Goal: Information Seeking & Learning: Learn about a topic

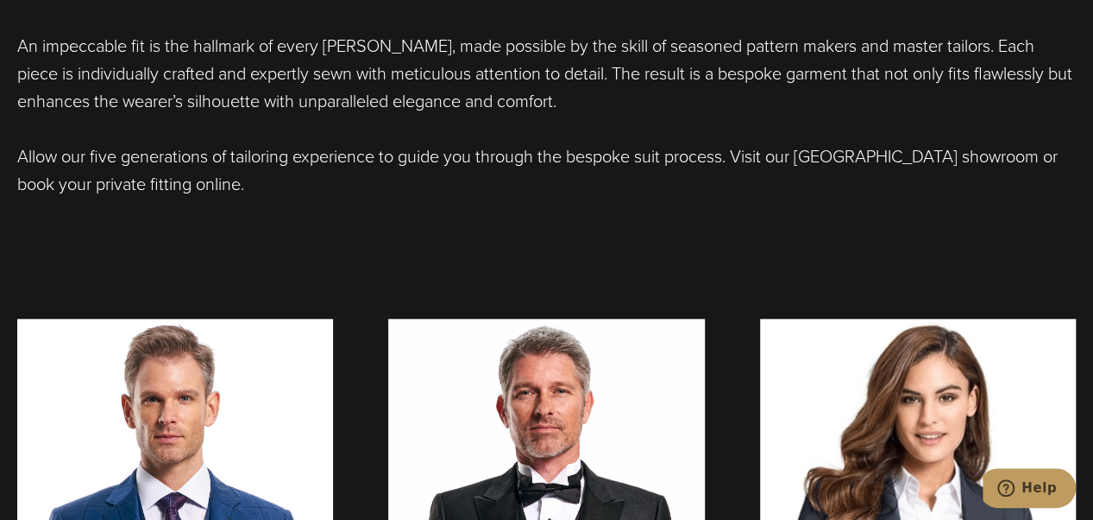
scroll to position [786, 0]
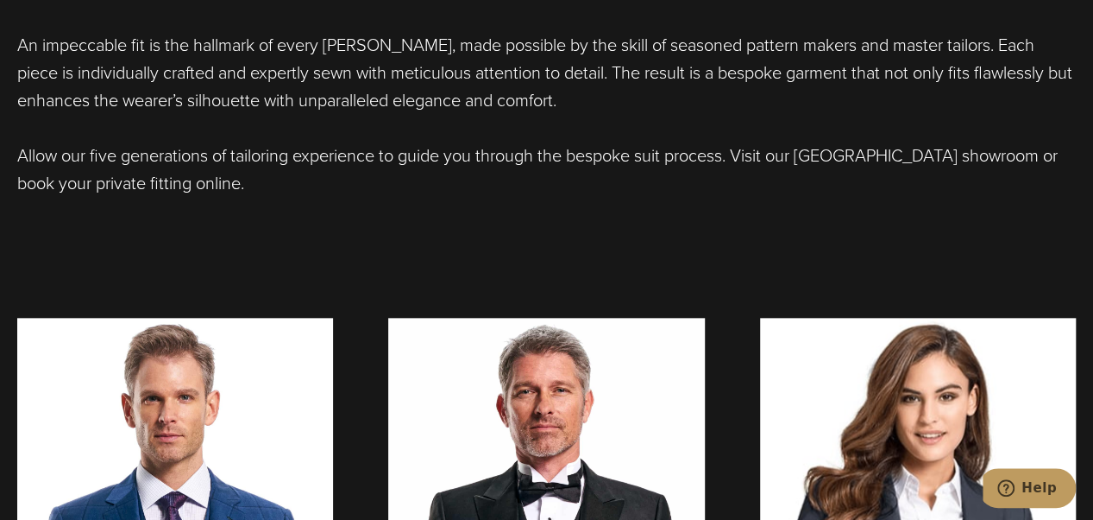
click at [958, 246] on div "Bespoke Suits Tailored to Absolute Fit Precision At Alan David Custom, our expe…" at bounding box center [546, 178] width 1093 height 891
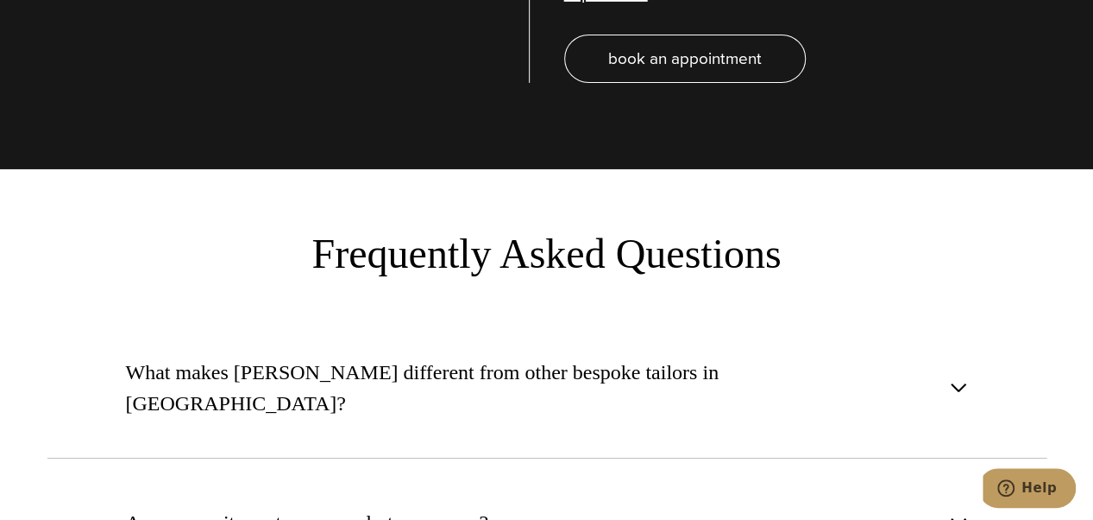
scroll to position [6204, 0]
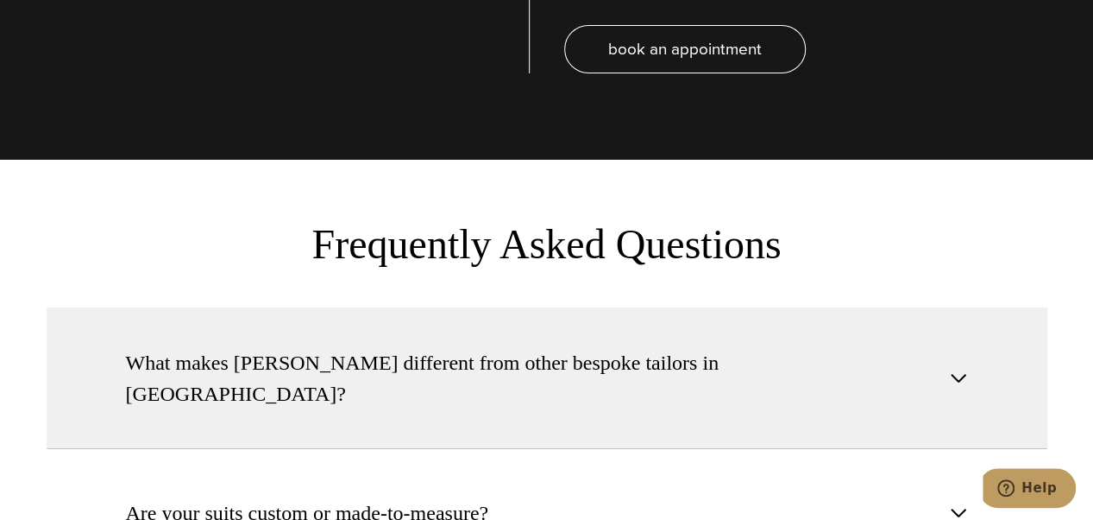
click at [980, 307] on button "What makes Alan David different from other bespoke tailors in NYC?" at bounding box center [547, 378] width 1001 height 142
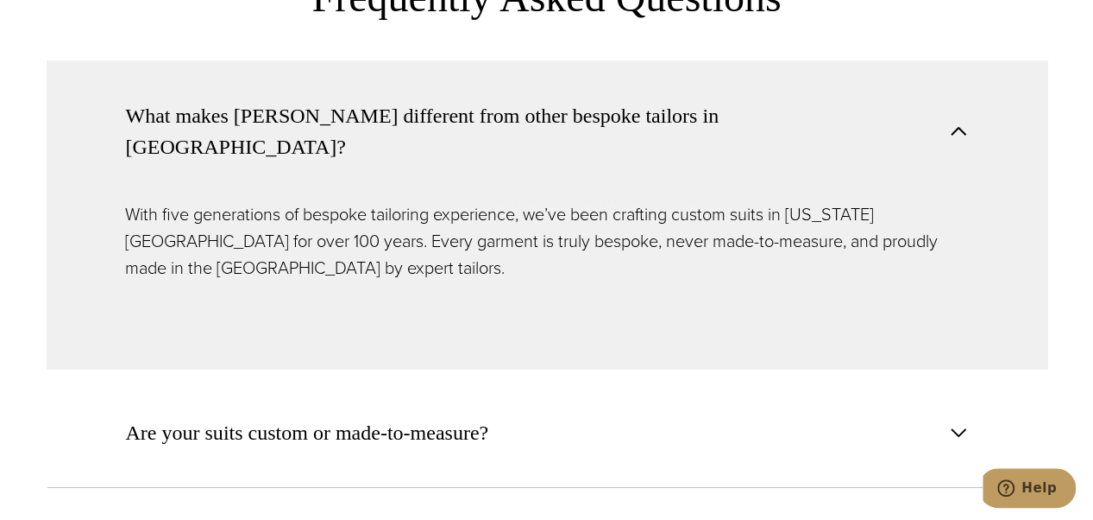
scroll to position [6468, 0]
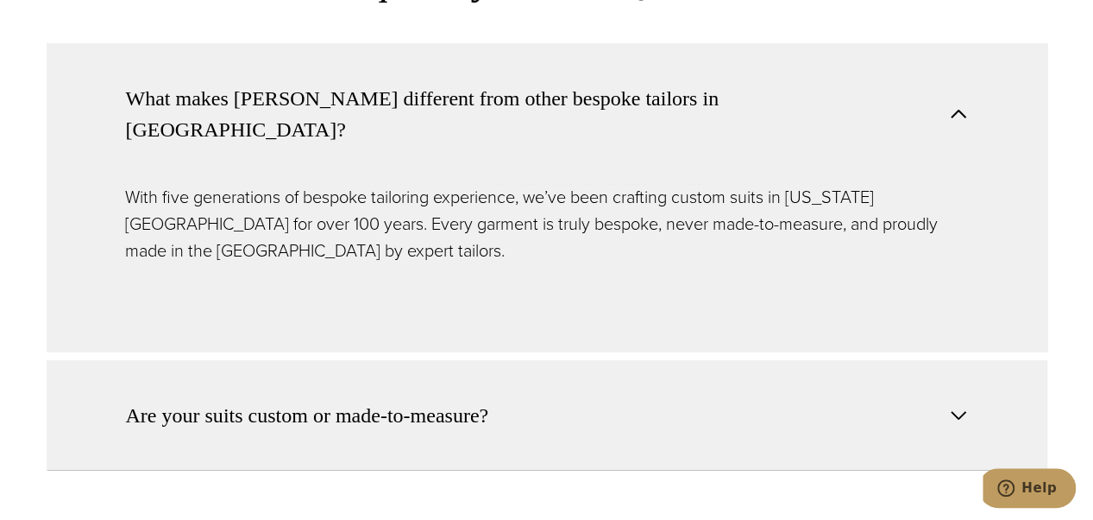
click at [965, 360] on button "Are your suits custom or made-to-measure?" at bounding box center [547, 415] width 1001 height 110
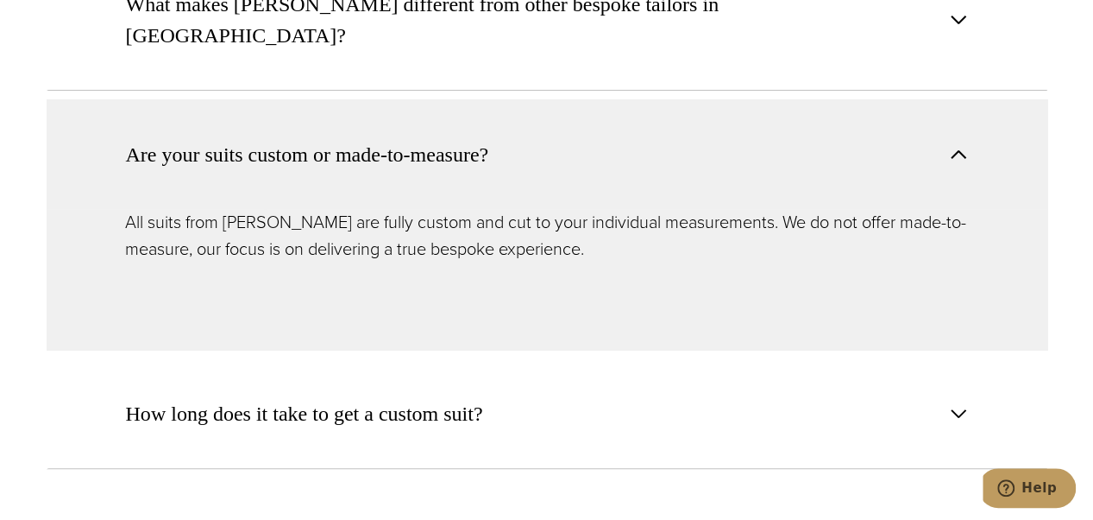
scroll to position [6566, 0]
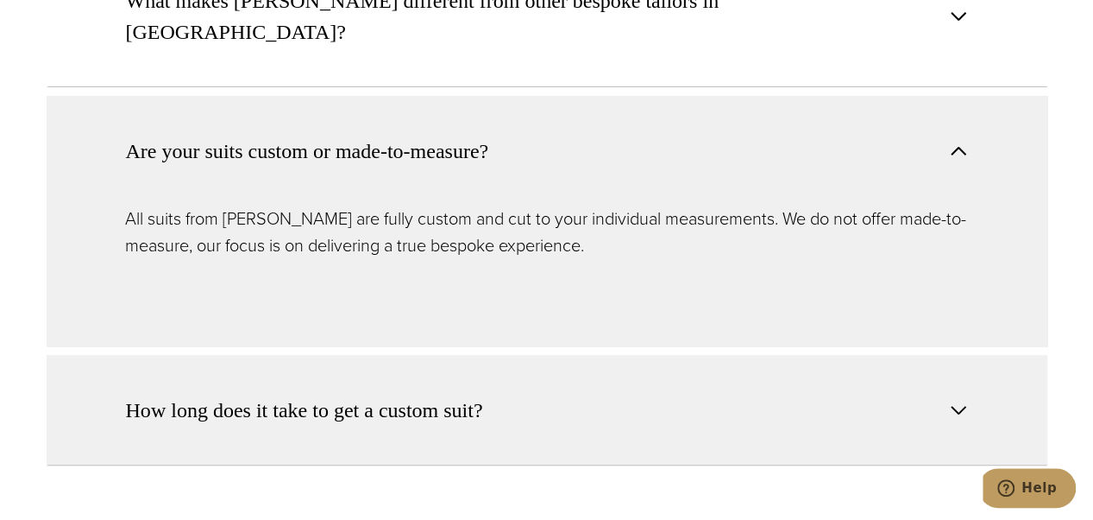
click at [948, 355] on button "How long does it take to get a custom suit?" at bounding box center [547, 410] width 1001 height 110
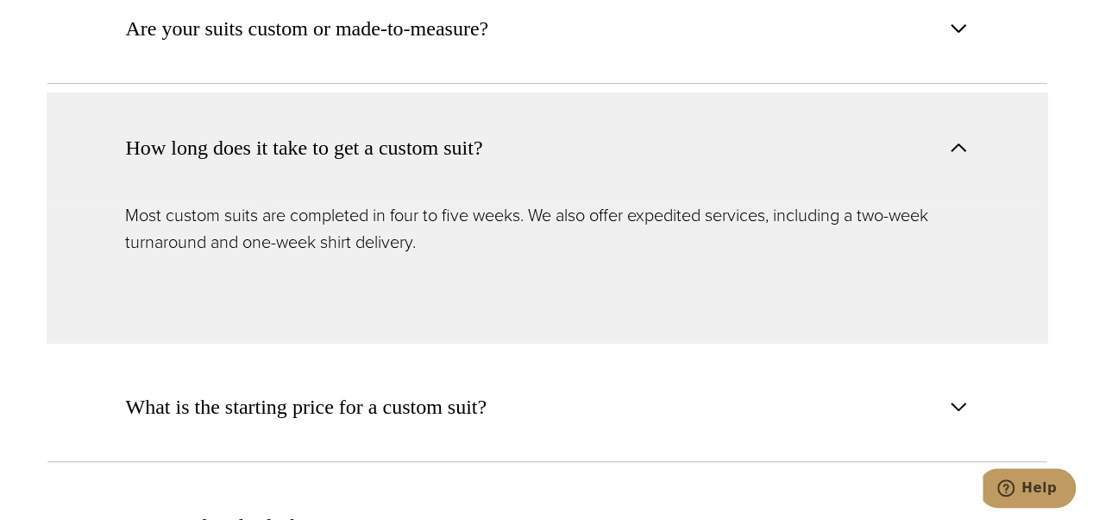
scroll to position [6688, 0]
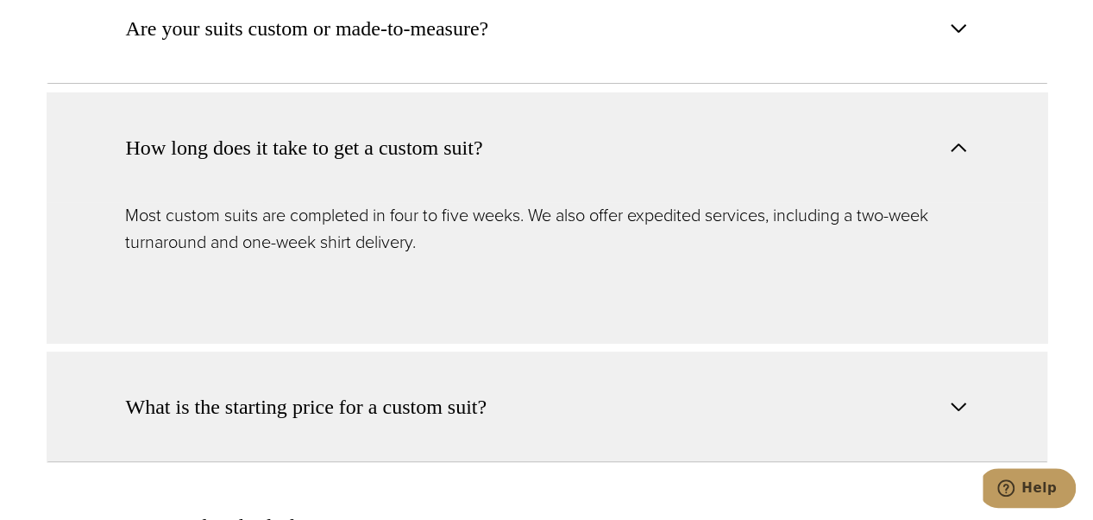
click at [948, 396] on span "button" at bounding box center [958, 406] width 21 height 21
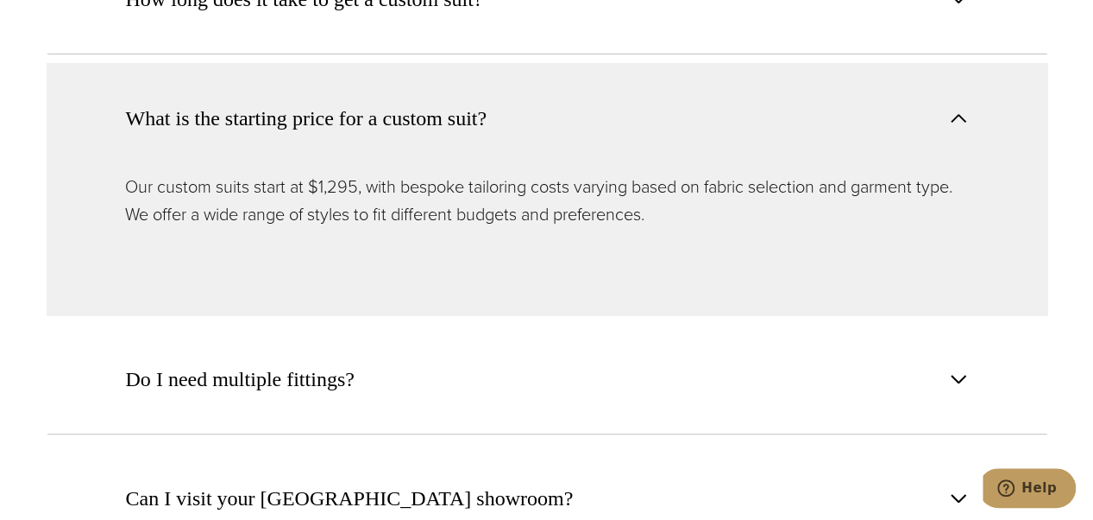
scroll to position [6838, 0]
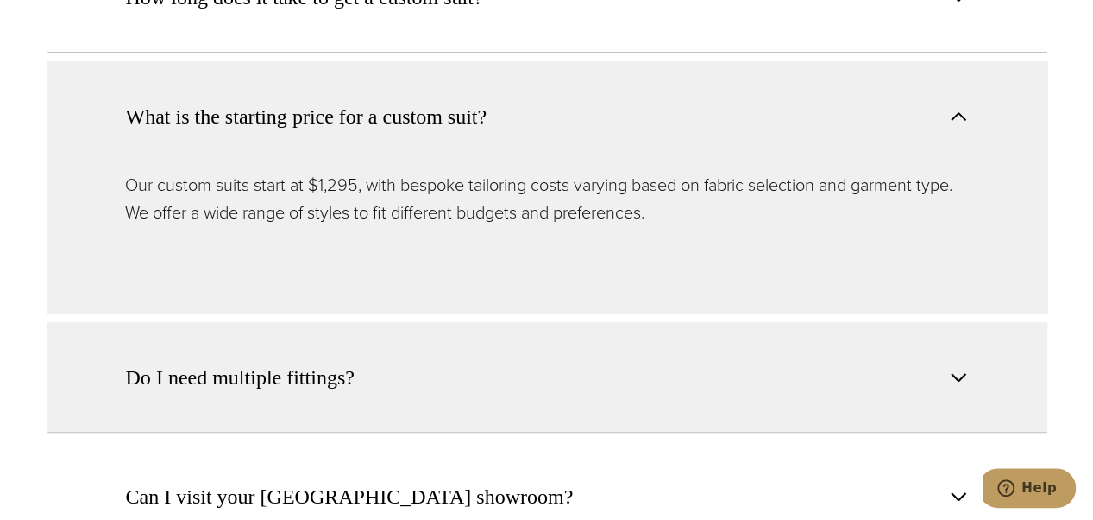
click at [960, 367] on span "button" at bounding box center [958, 377] width 21 height 21
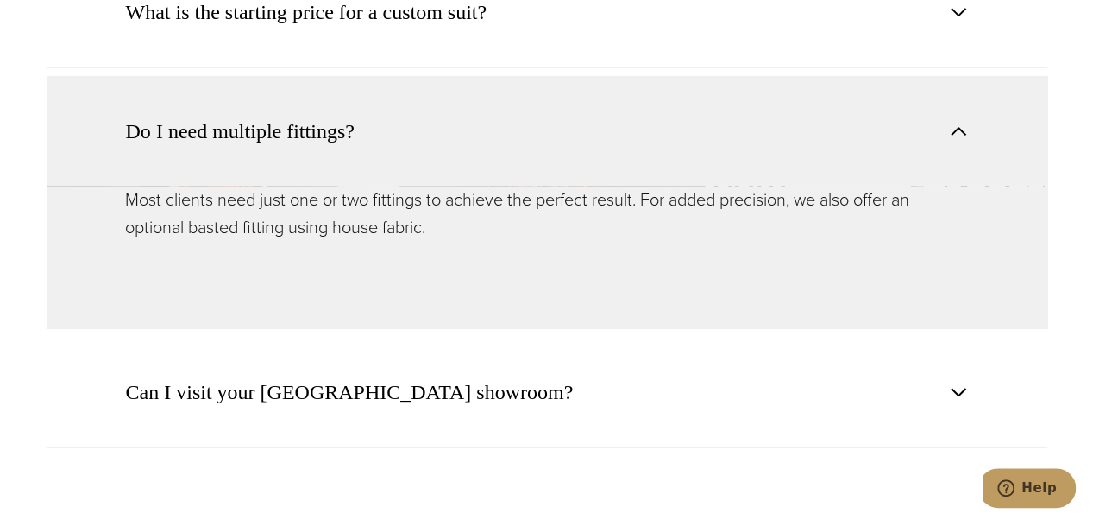
scroll to position [6944, 0]
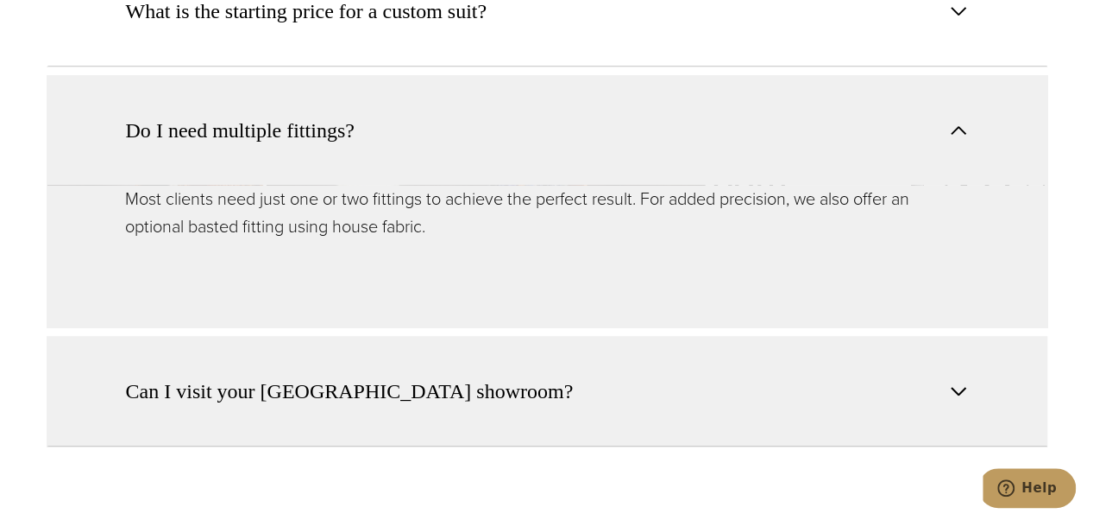
click at [958, 336] on button "Can I visit your NYC showroom?" at bounding box center [547, 391] width 1001 height 110
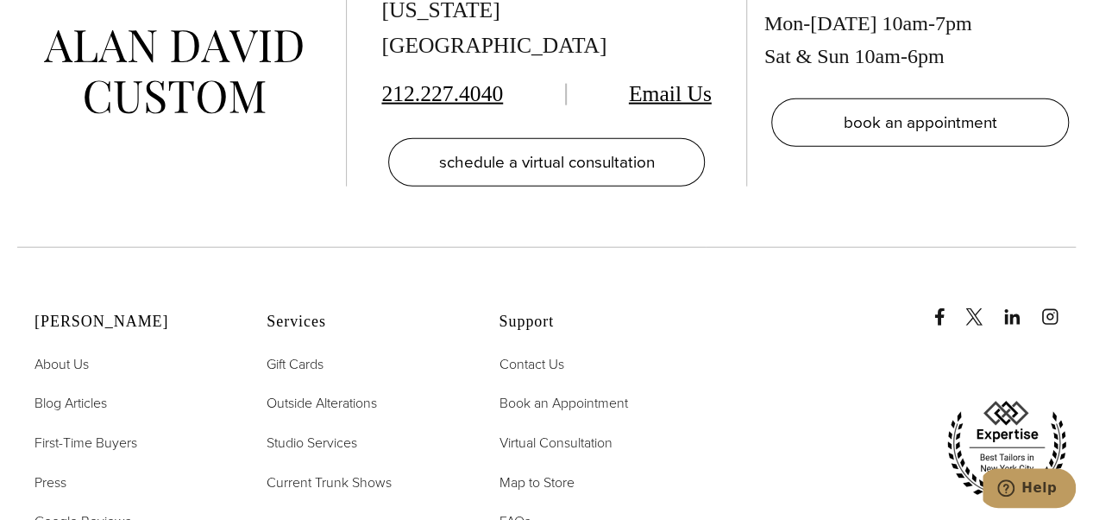
scroll to position [8557, 0]
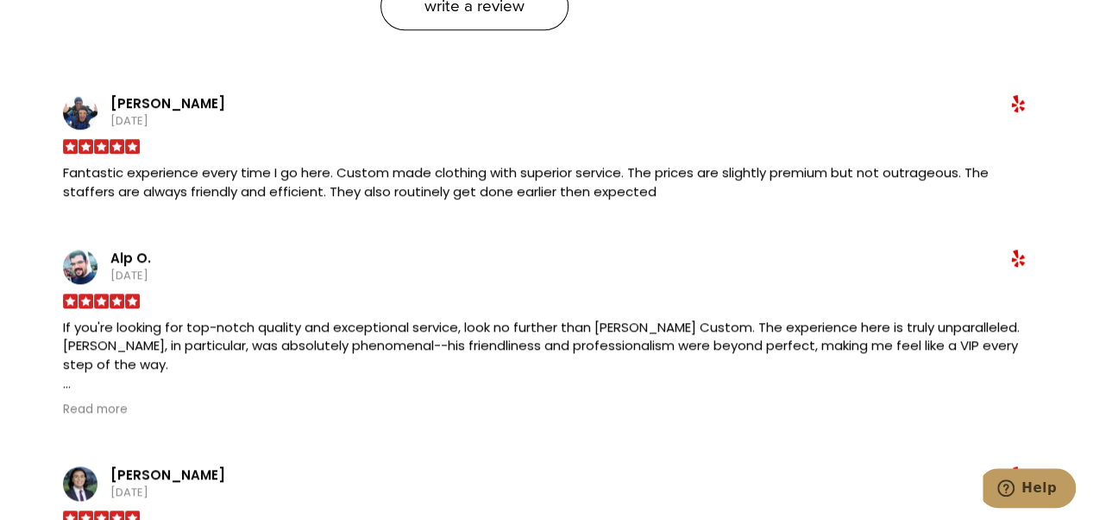
scroll to position [745, 0]
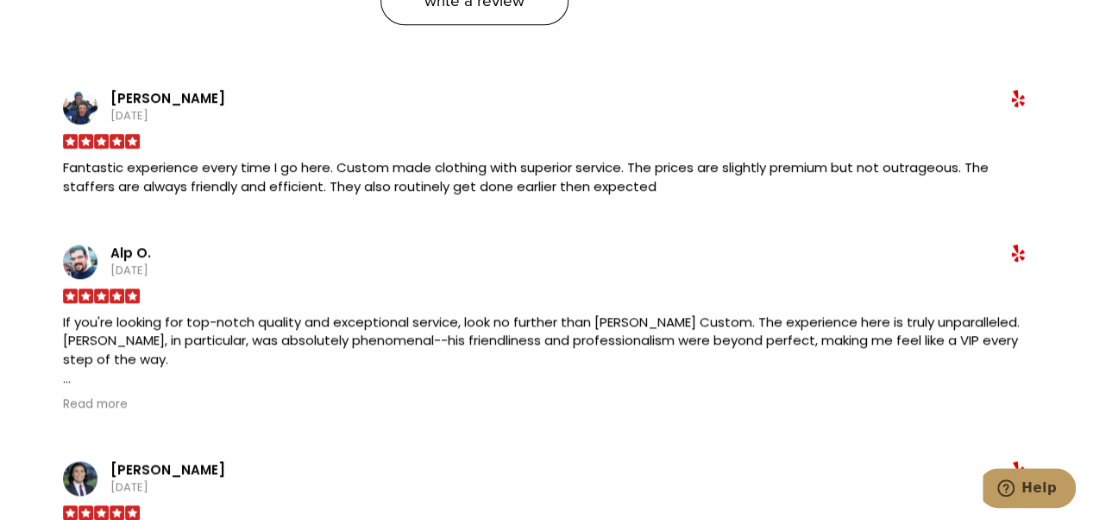
click at [1005, 244] on div "Alp O." at bounding box center [570, 252] width 920 height 17
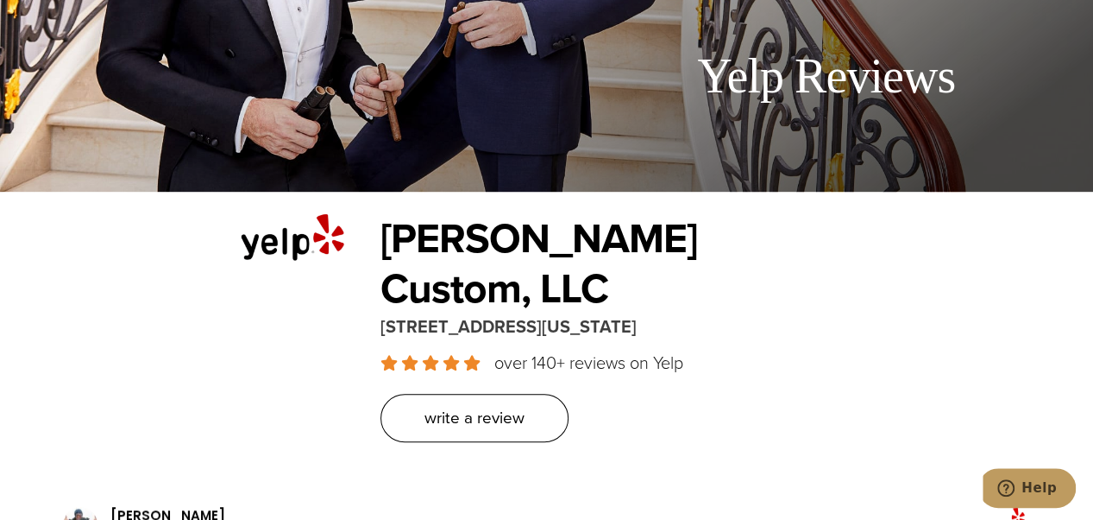
scroll to position [0, 0]
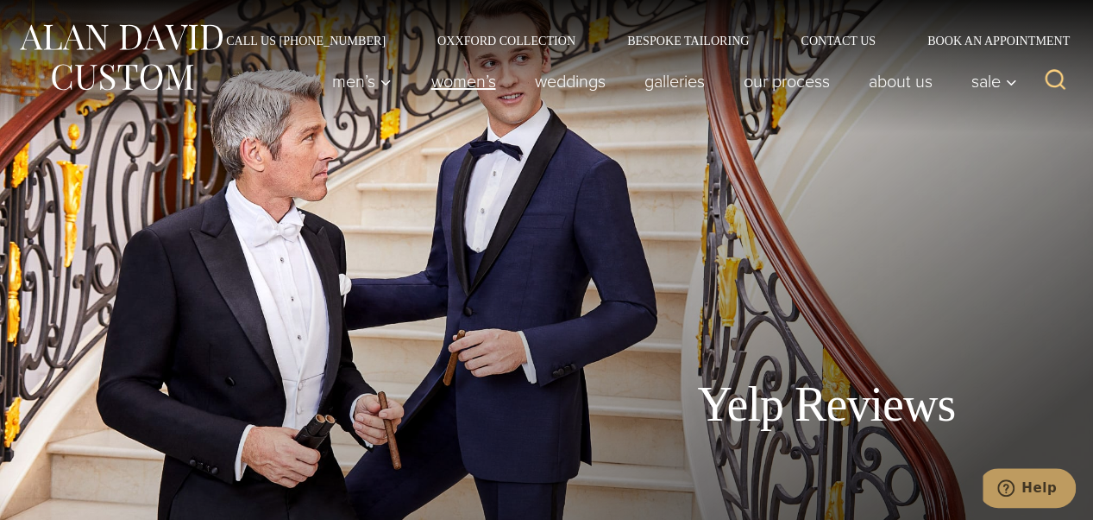
click at [461, 66] on link "Women’s" at bounding box center [464, 81] width 104 height 35
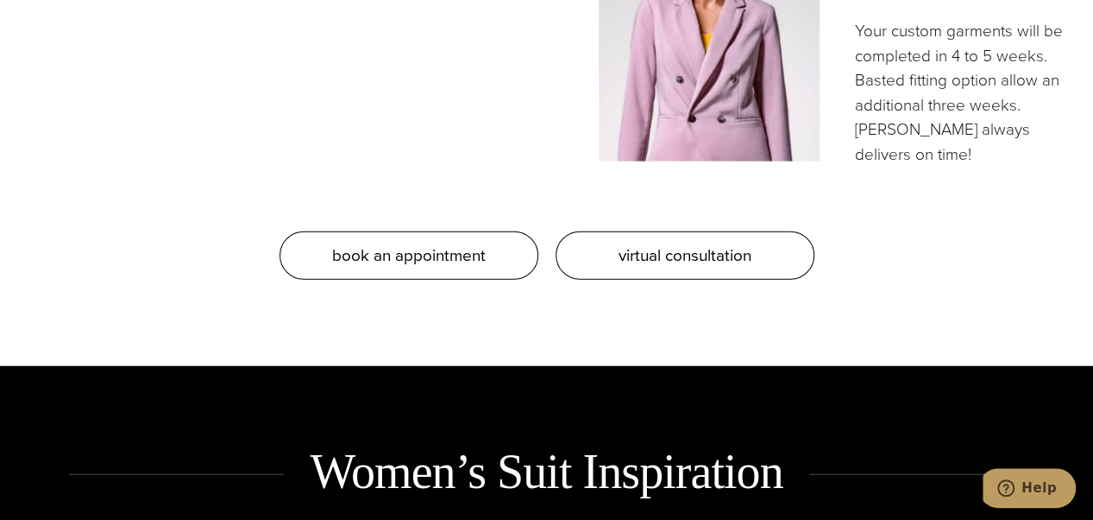
scroll to position [1838, 0]
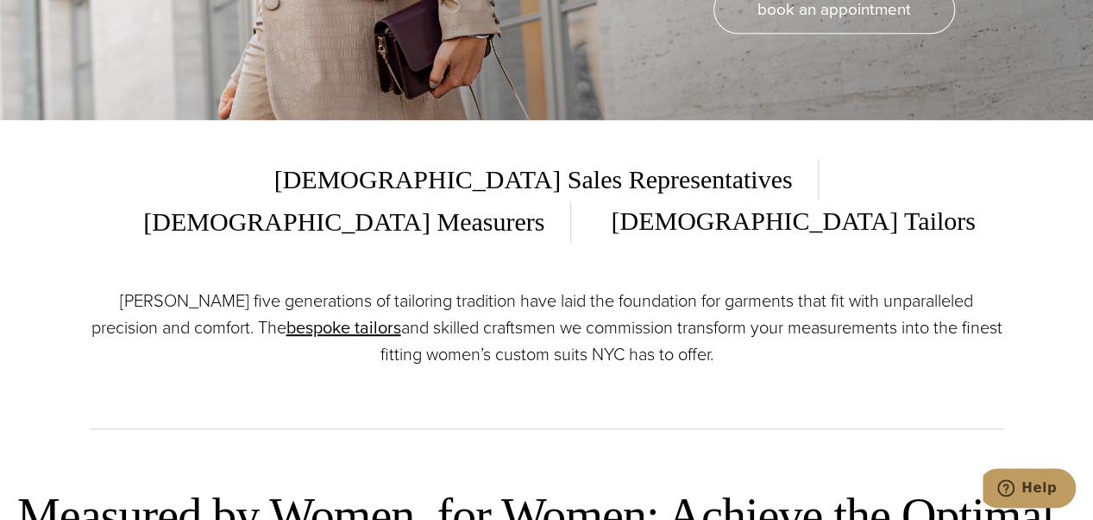
click at [980, 287] on p "Alan David’s five generations of tailoring tradition have laid the foundation f…" at bounding box center [547, 327] width 915 height 80
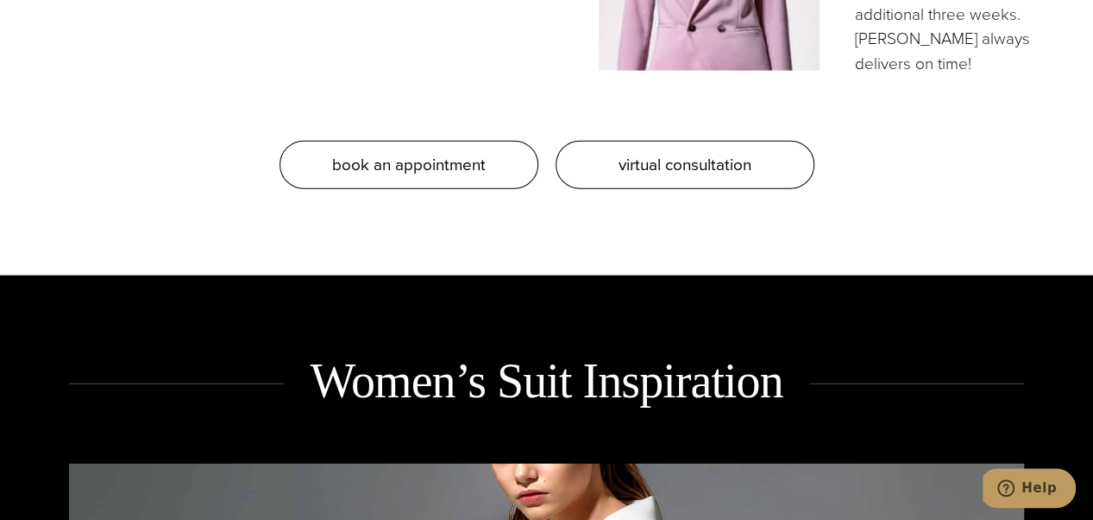
scroll to position [1930, 0]
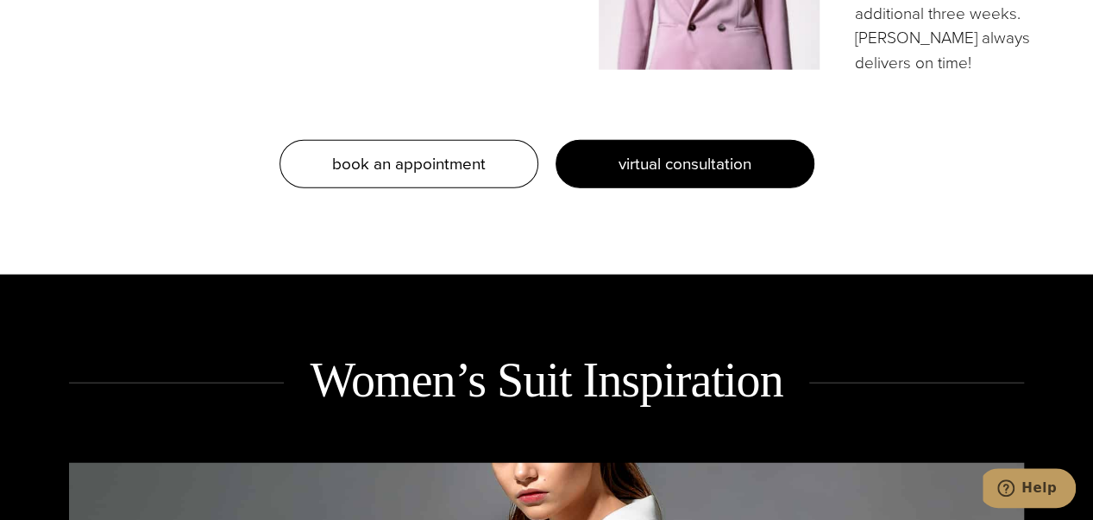
click at [784, 140] on link "virtual consultation" at bounding box center [685, 164] width 259 height 48
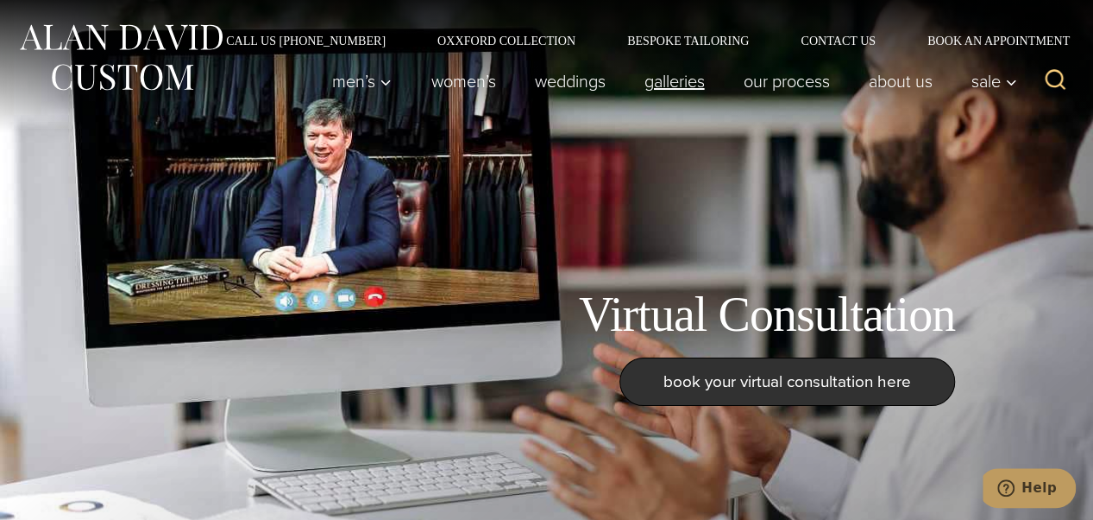
click at [659, 90] on link "Galleries" at bounding box center [674, 81] width 99 height 35
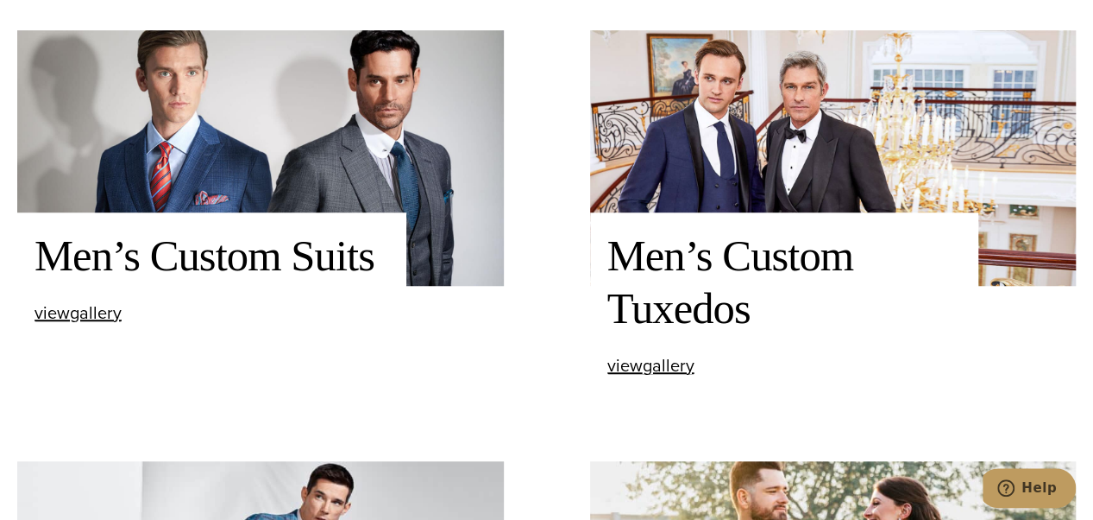
scroll to position [556, 0]
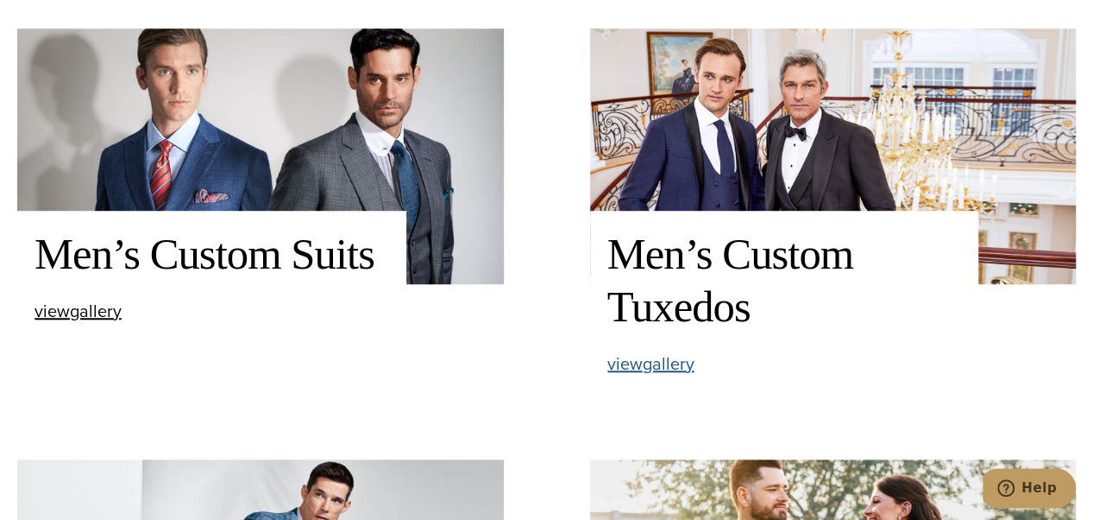
click at [670, 362] on span "view Men’s Custom Tuxedos gallery" at bounding box center [651, 363] width 87 height 26
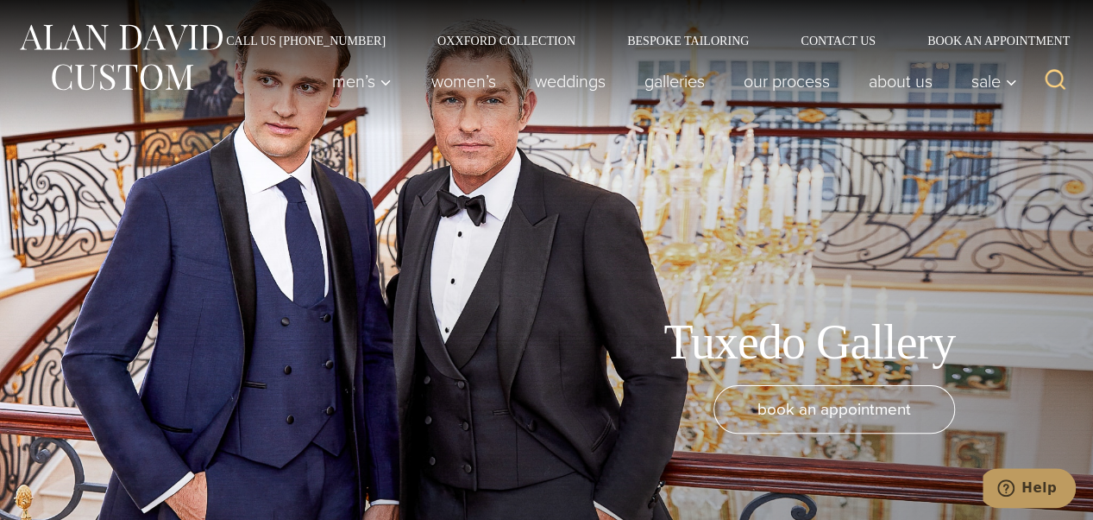
click at [860, 238] on div "Tuxedo Gallery book an appointment" at bounding box center [546, 260] width 1093 height 520
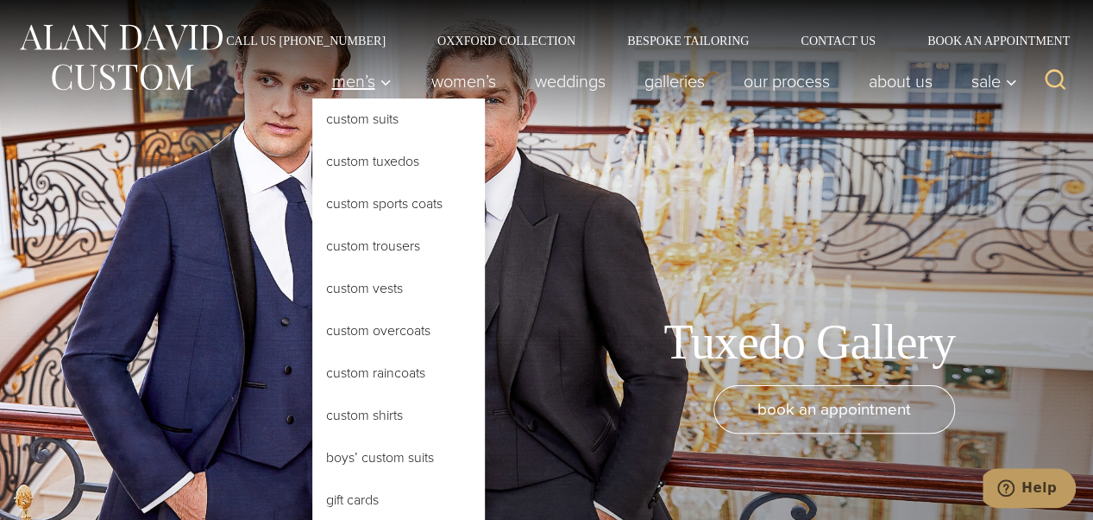
click at [378, 74] on span "Primary Navigation" at bounding box center [386, 81] width 16 height 16
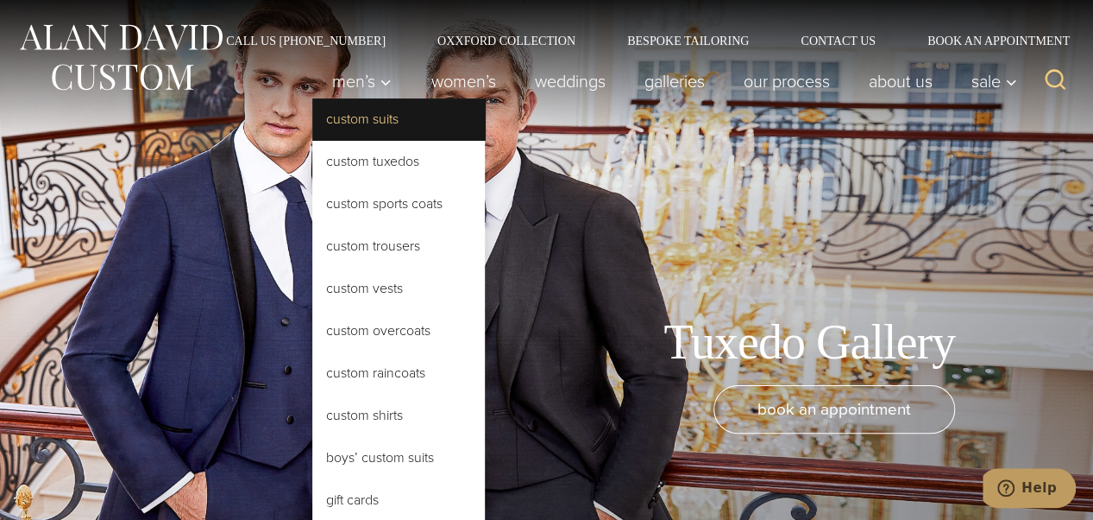
click at [391, 122] on link "Custom Suits" at bounding box center [398, 118] width 173 height 41
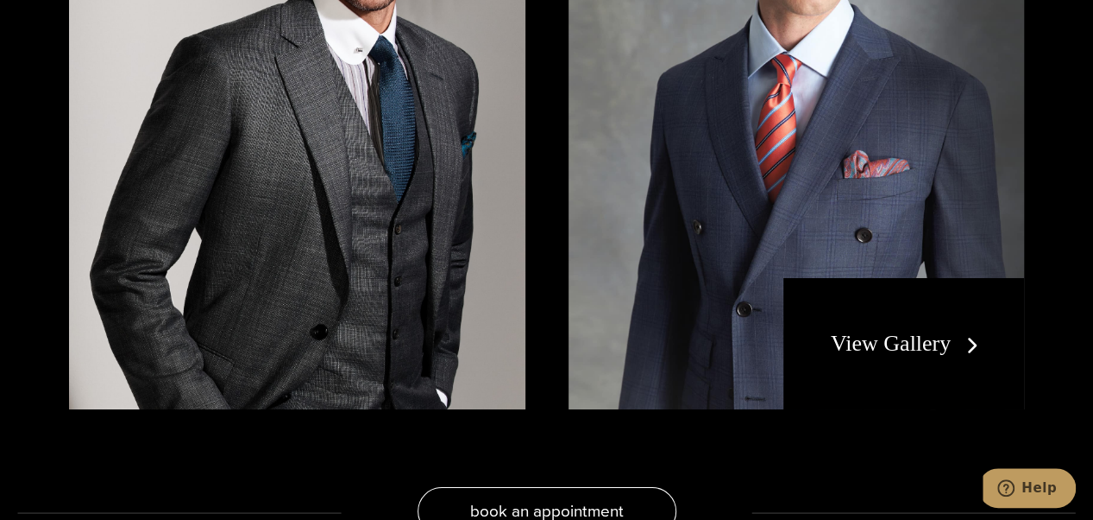
scroll to position [2954, 0]
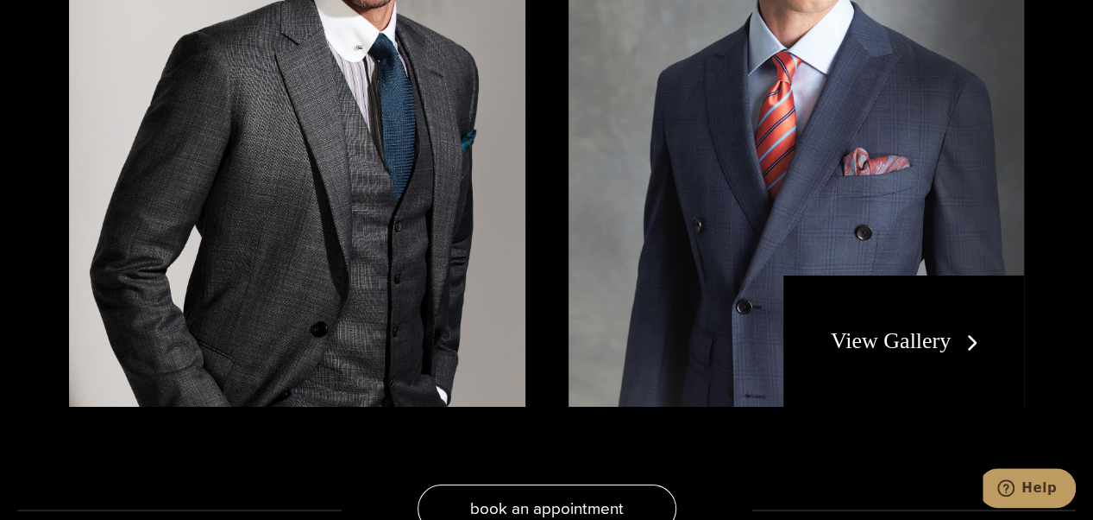
click at [922, 328] on link "View Gallery" at bounding box center [908, 340] width 154 height 25
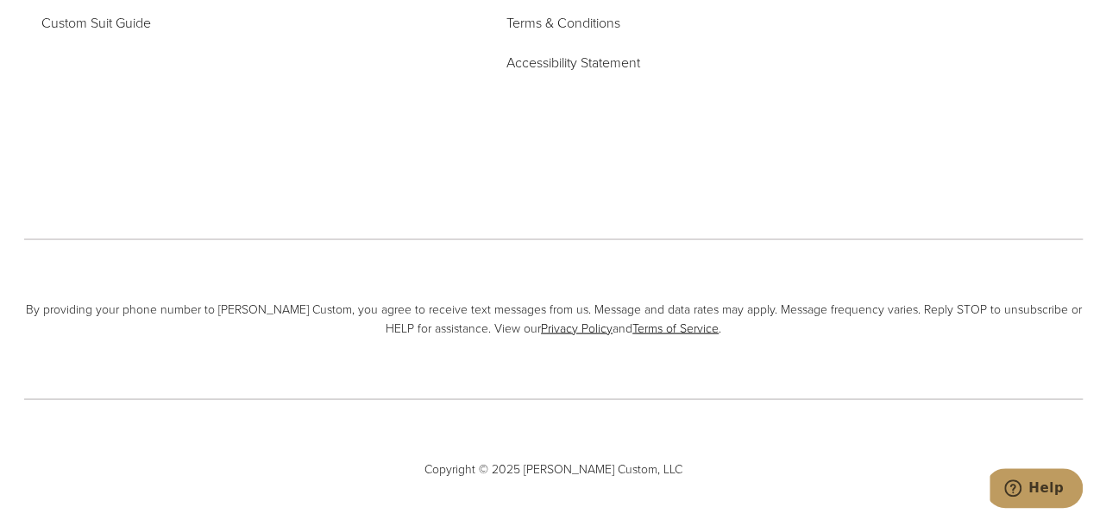
scroll to position [8073, 0]
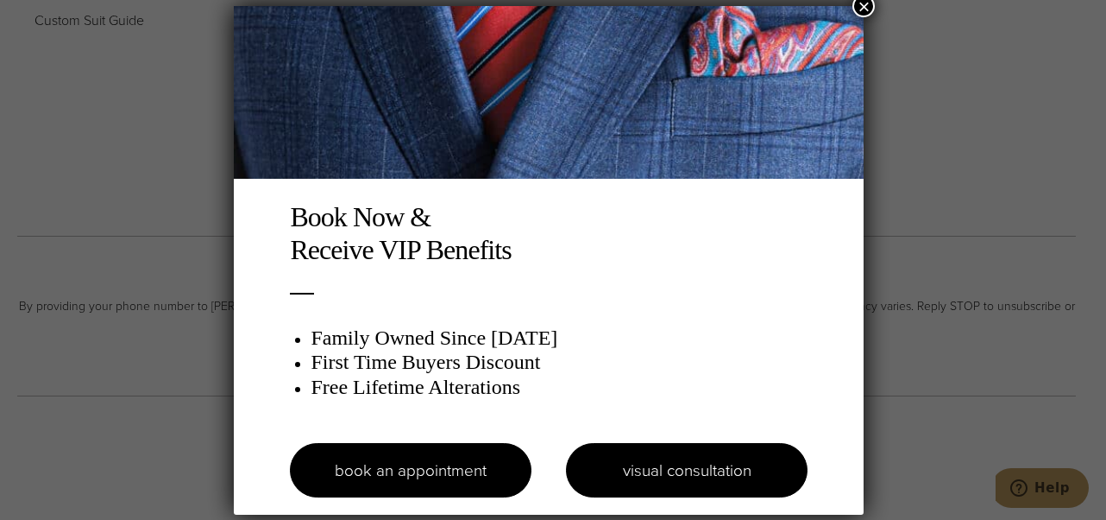
click at [710, 461] on link "visual consultation" at bounding box center [687, 470] width 242 height 54
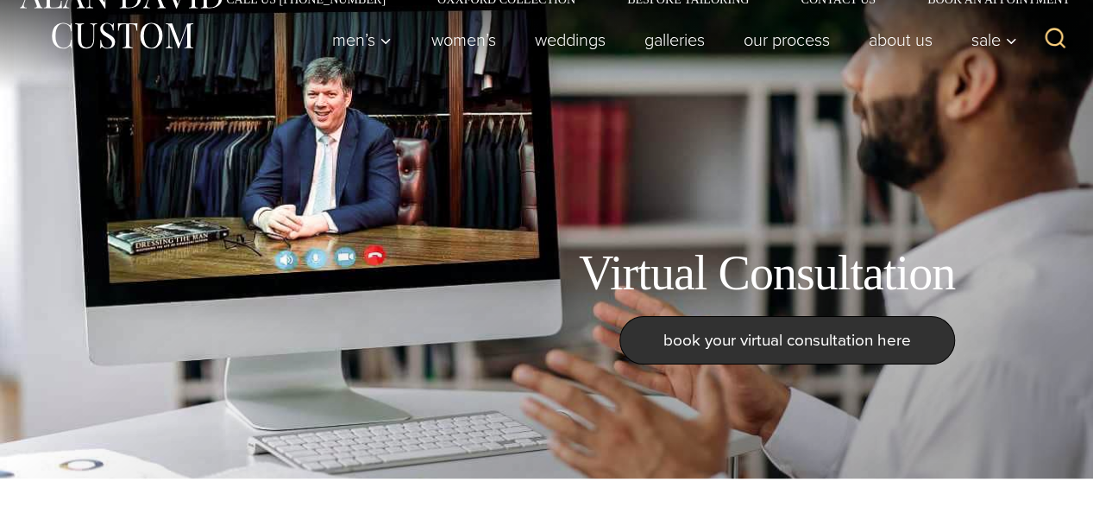
scroll to position [42, 0]
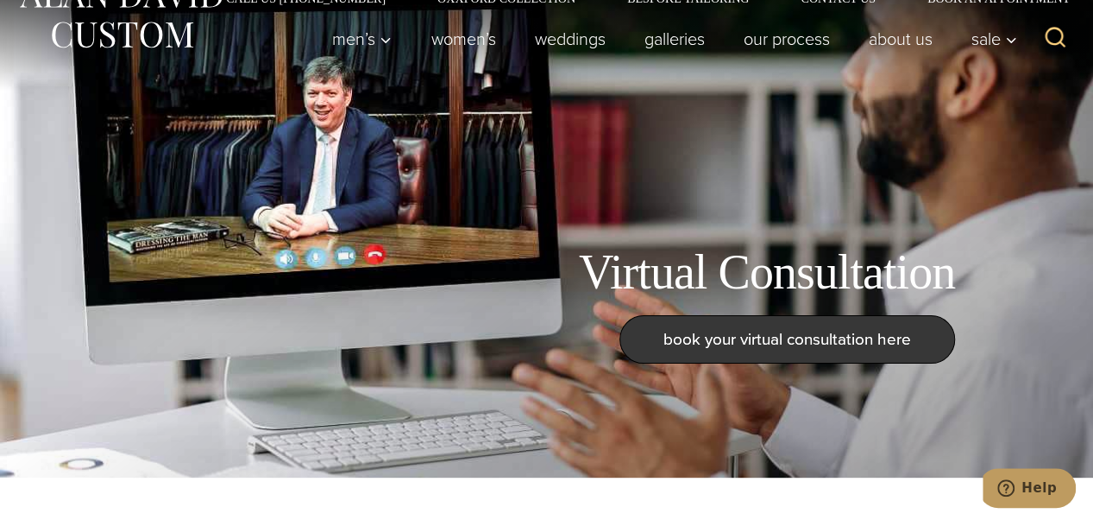
click at [841, 340] on span "book your virtual consultation here" at bounding box center [788, 338] width 248 height 25
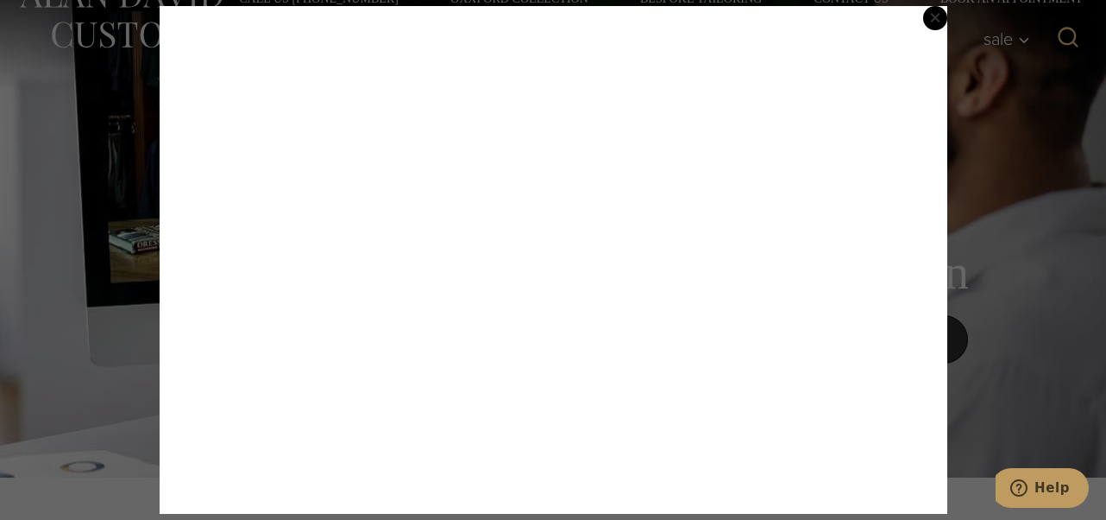
click at [938, 10] on span "×" at bounding box center [935, 17] width 12 height 35
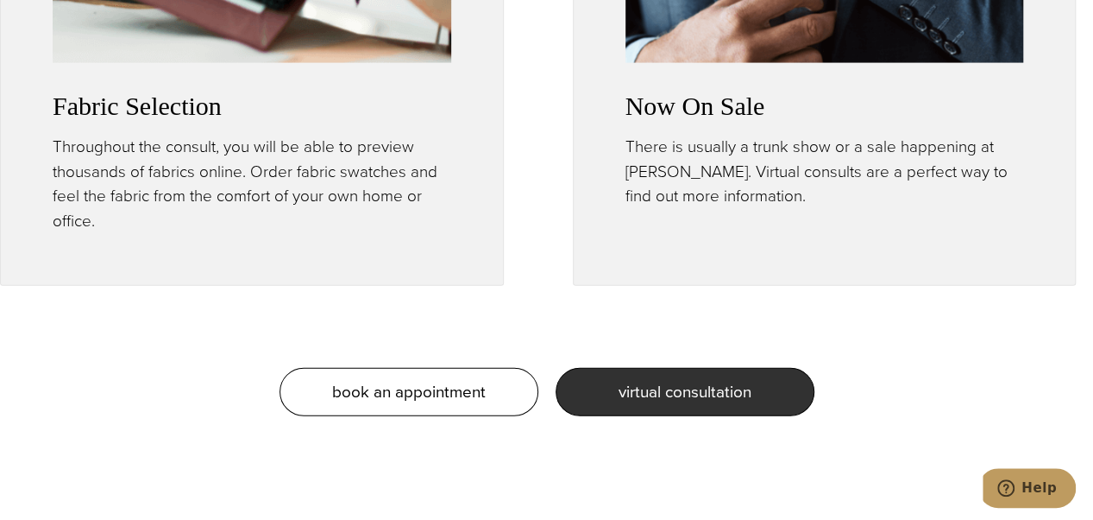
scroll to position [1857, 0]
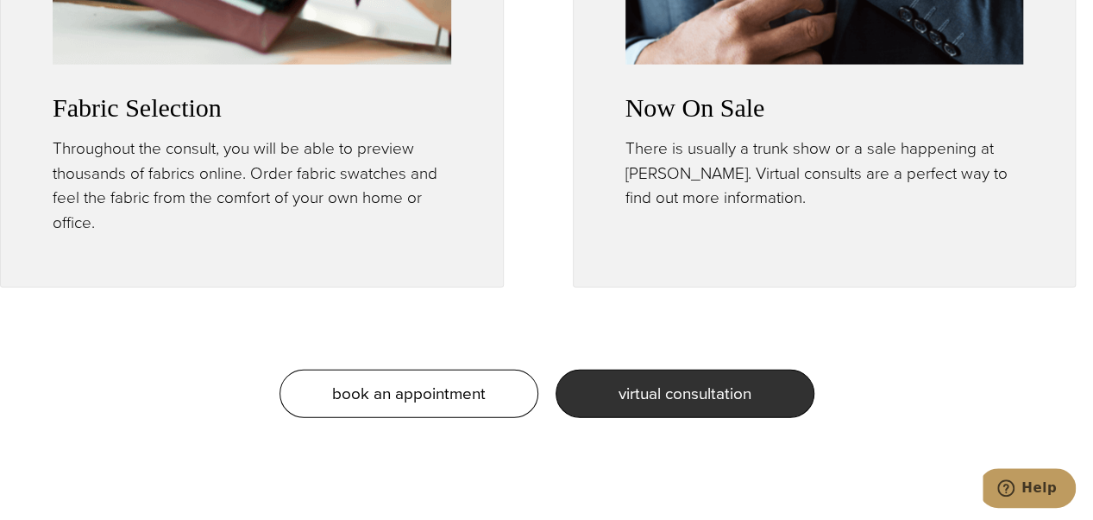
click at [728, 92] on h3 "Now On Sale" at bounding box center [825, 107] width 399 height 31
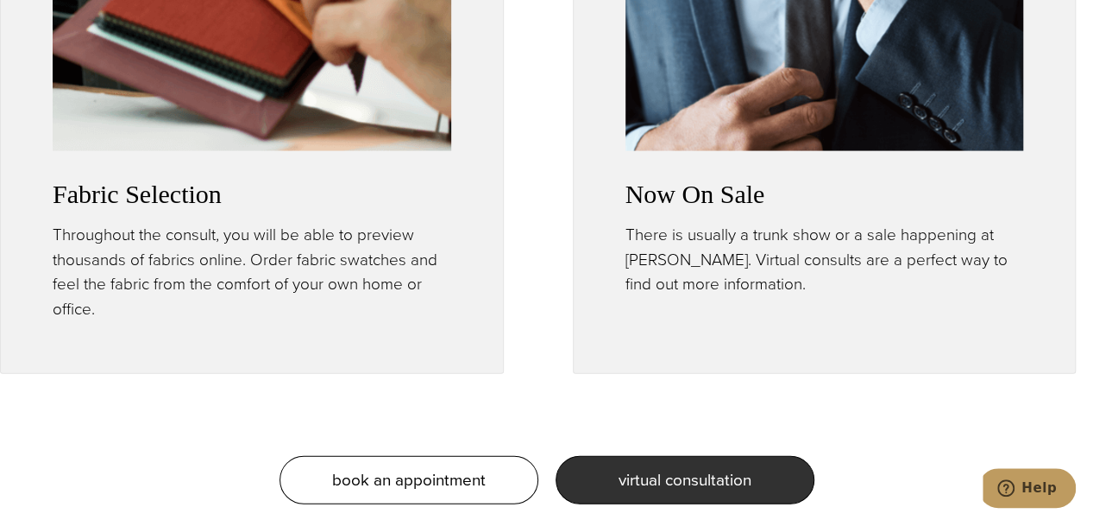
scroll to position [1763, 0]
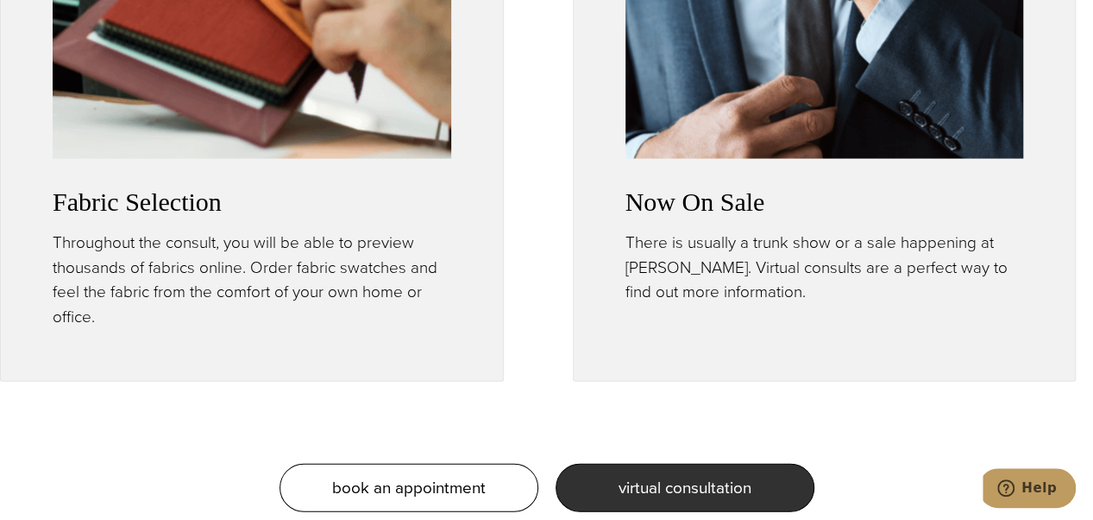
click at [929, 148] on div "Now On Sale There is usually a trunk show or a sale happening at Alan David. Vi…" at bounding box center [825, 33] width 399 height 544
click at [865, 230] on p "There is usually a trunk show or a sale happening at Alan David. Virtual consul…" at bounding box center [825, 267] width 399 height 74
click at [866, 237] on p "There is usually a trunk show or a sale happening at Alan David. Virtual consul…" at bounding box center [825, 267] width 399 height 74
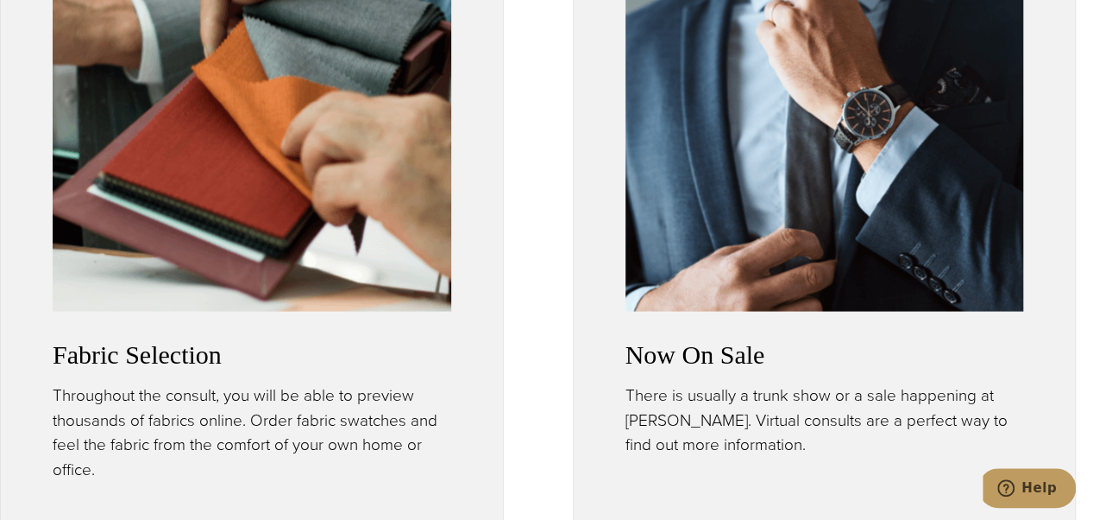
scroll to position [1619, 0]
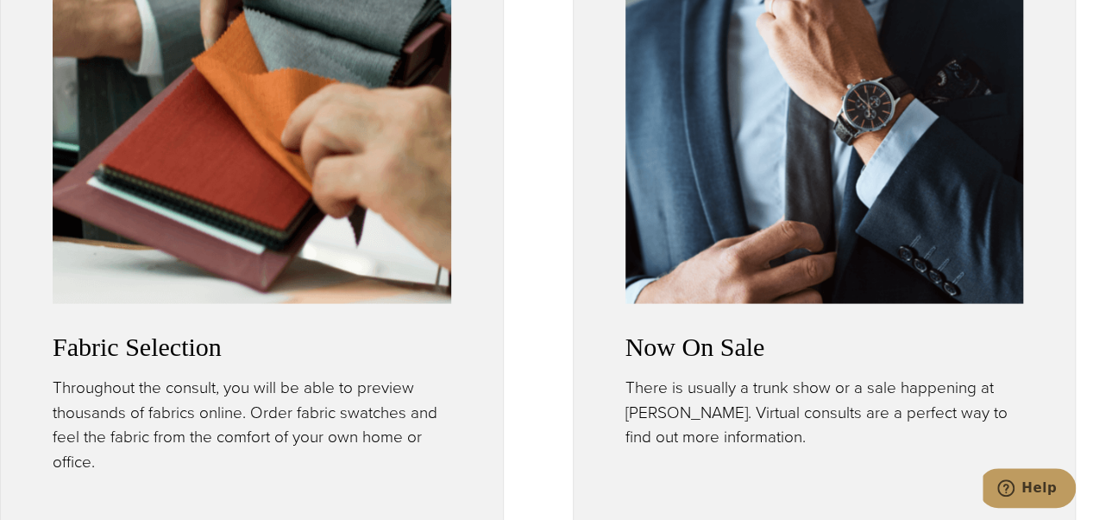
click at [312, 203] on img at bounding box center [252, 104] width 399 height 399
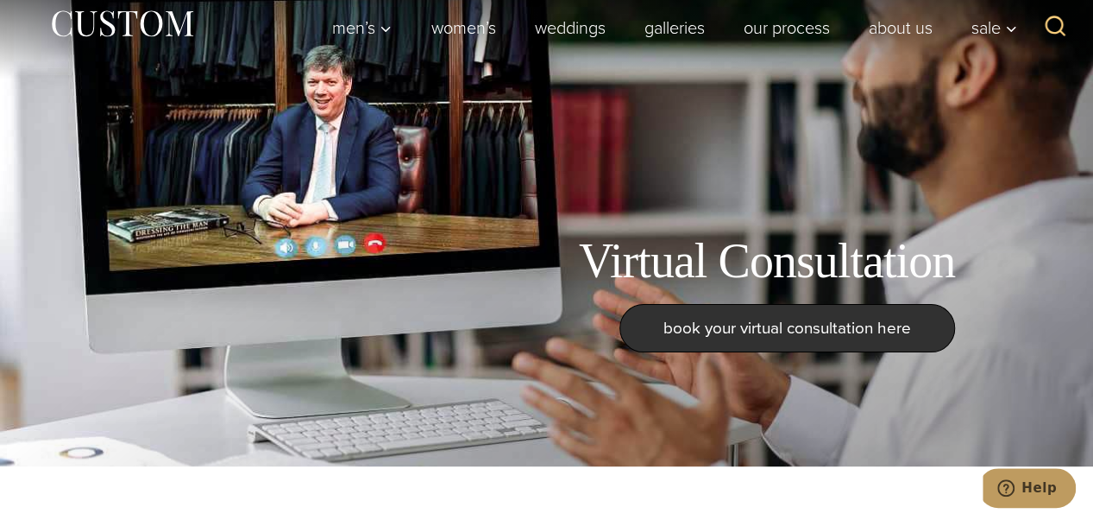
scroll to position [0, 0]
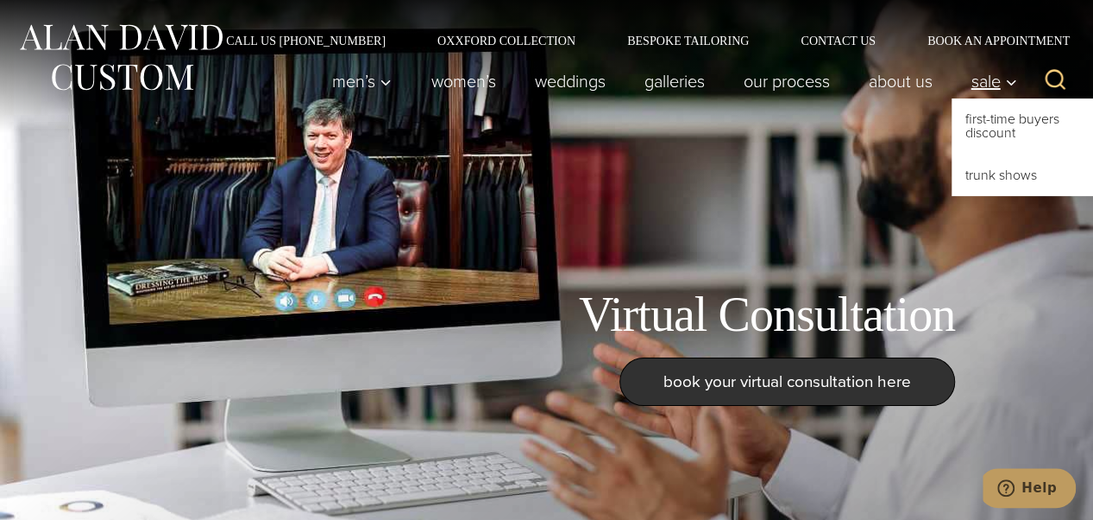
click at [998, 85] on span "Sale" at bounding box center [994, 80] width 47 height 17
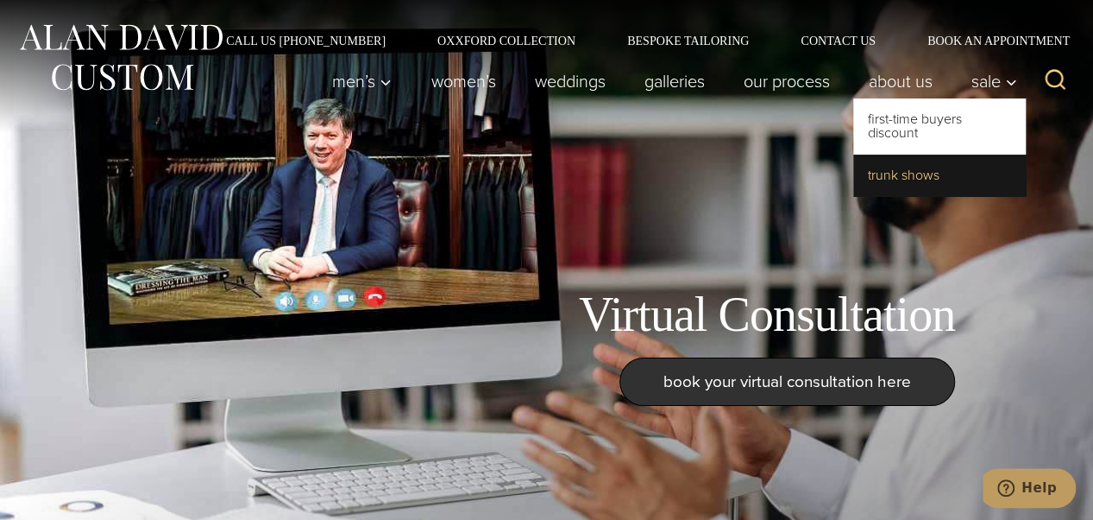
click at [926, 169] on link "Trunk Shows" at bounding box center [940, 174] width 173 height 41
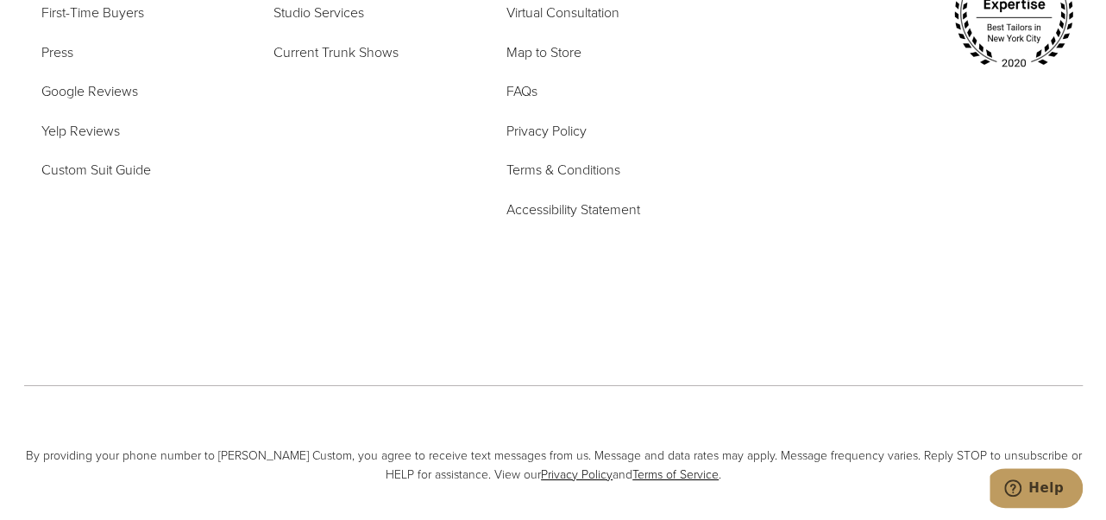
scroll to position [6302, 0]
